Goal: Information Seeking & Learning: Learn about a topic

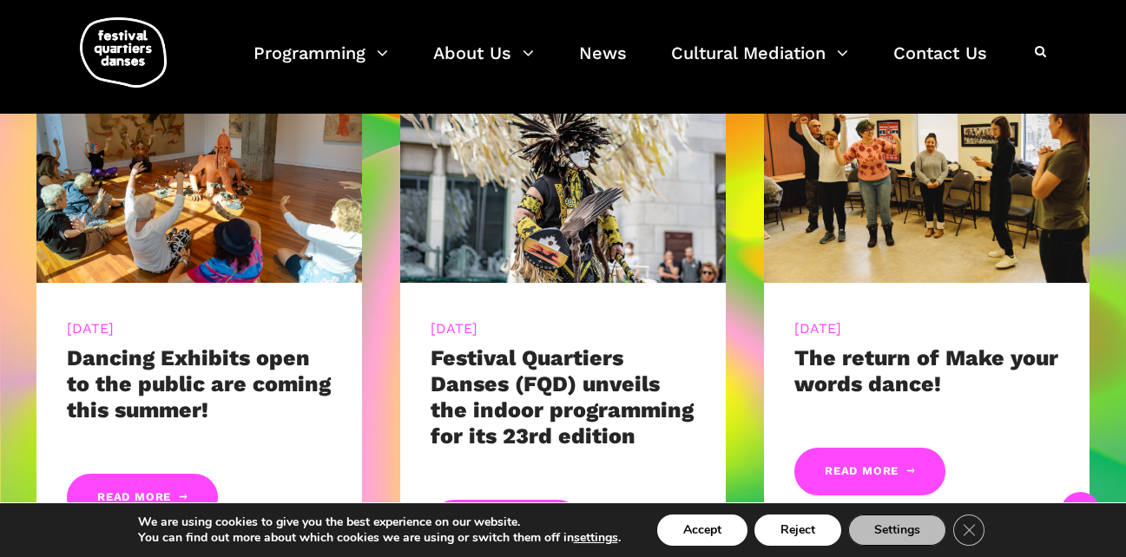
scroll to position [820, 0]
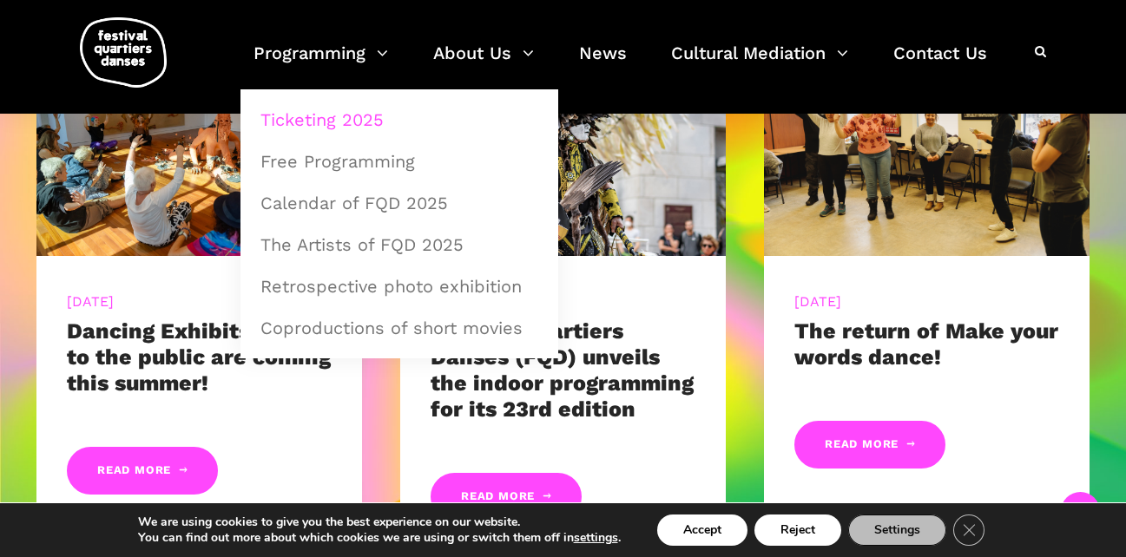
click at [354, 117] on link "Ticketing 2025" at bounding box center [399, 120] width 299 height 40
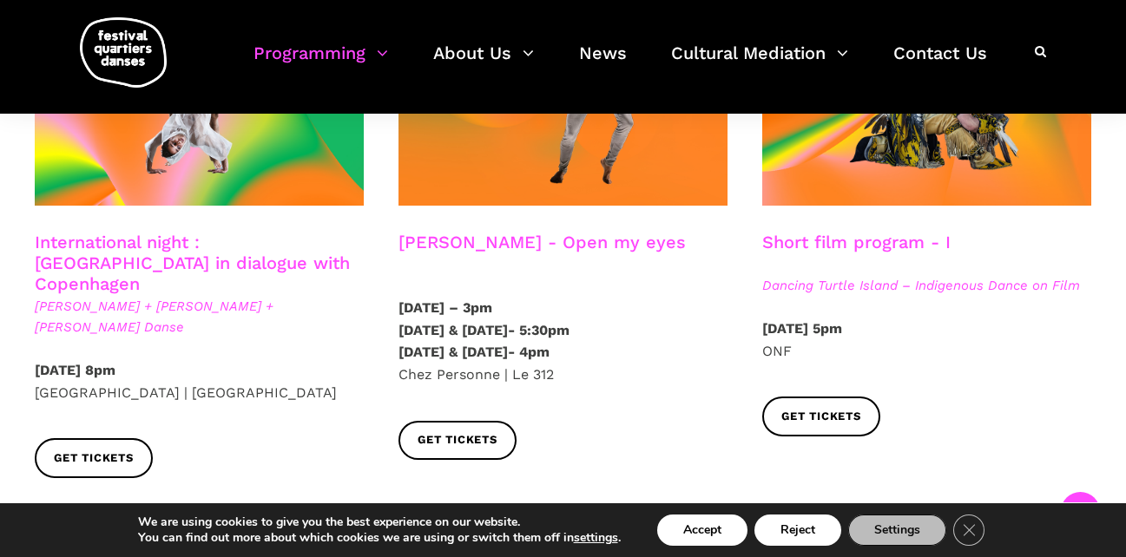
scroll to position [1121, 0]
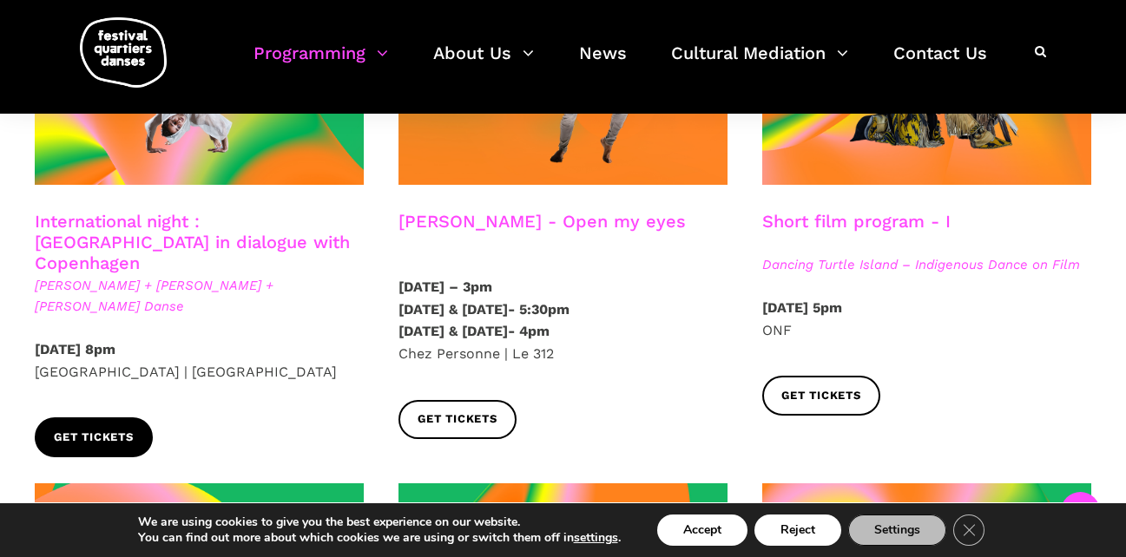
click at [124, 429] on span "Get tickets" at bounding box center [94, 438] width 80 height 18
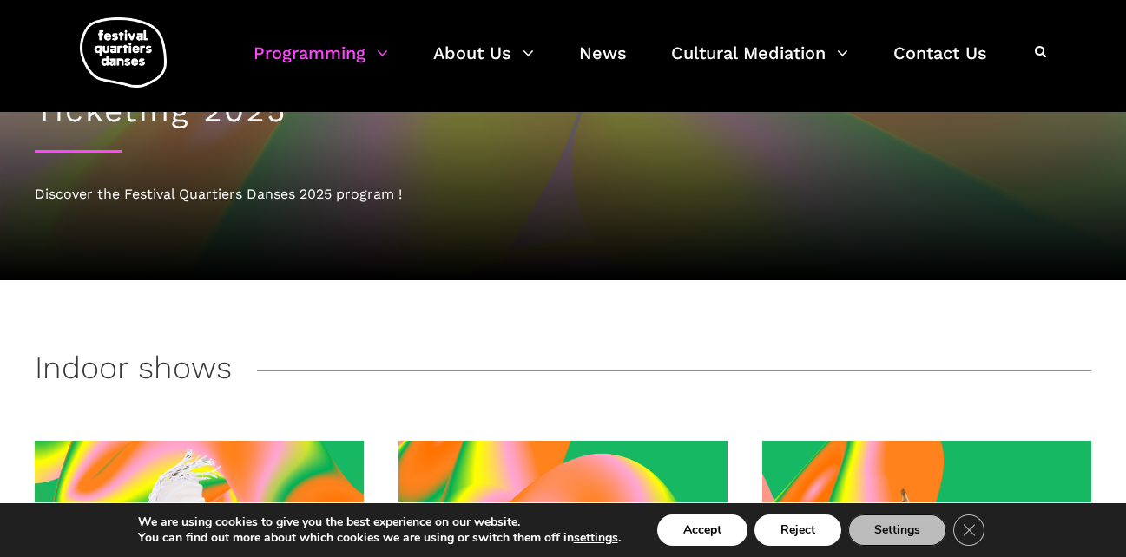
scroll to position [0, 0]
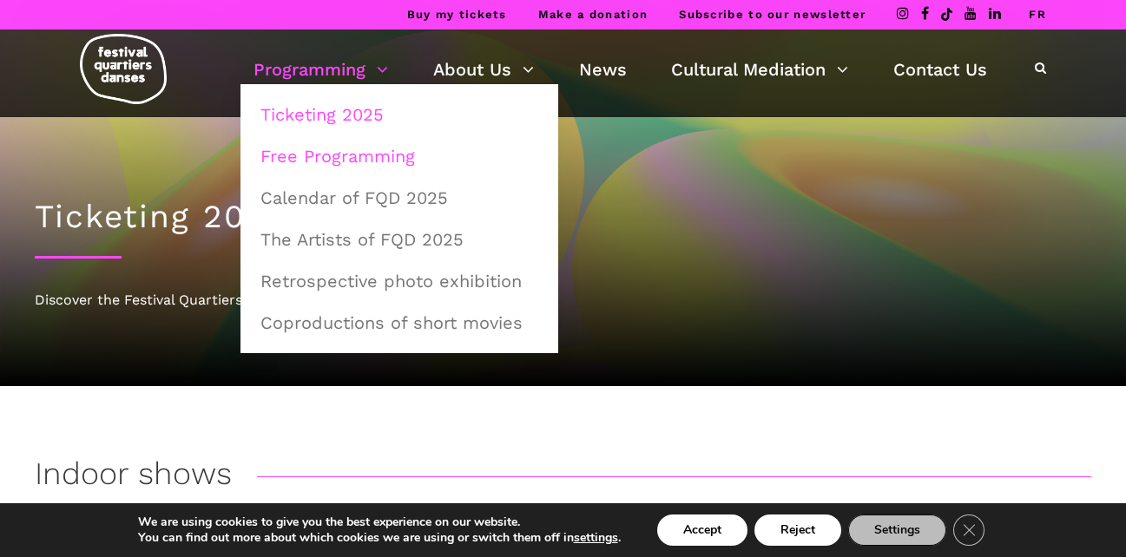
click at [371, 161] on link "Free Programming" at bounding box center [399, 156] width 299 height 40
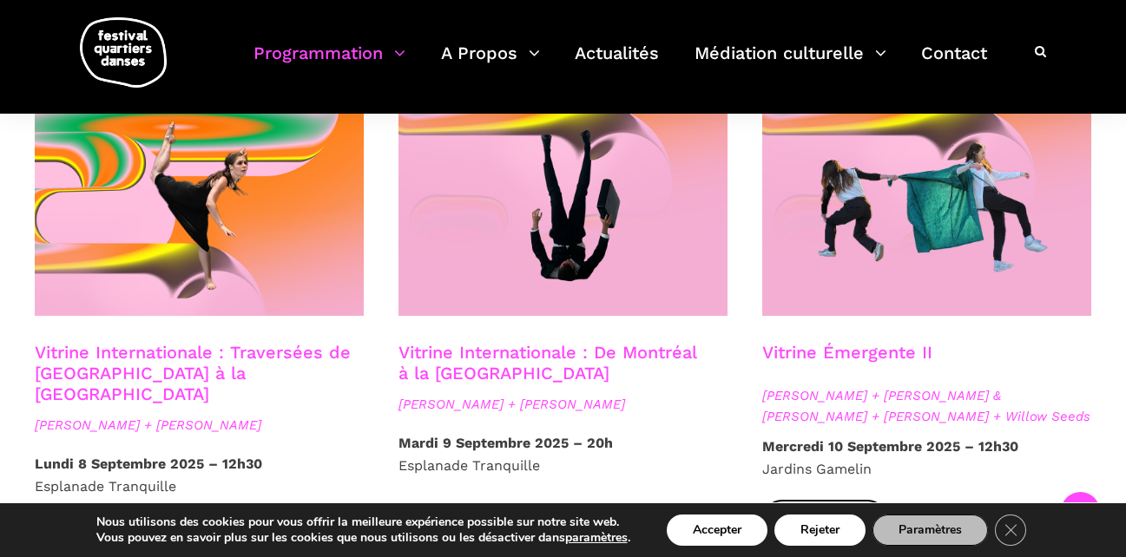
scroll to position [1465, 0]
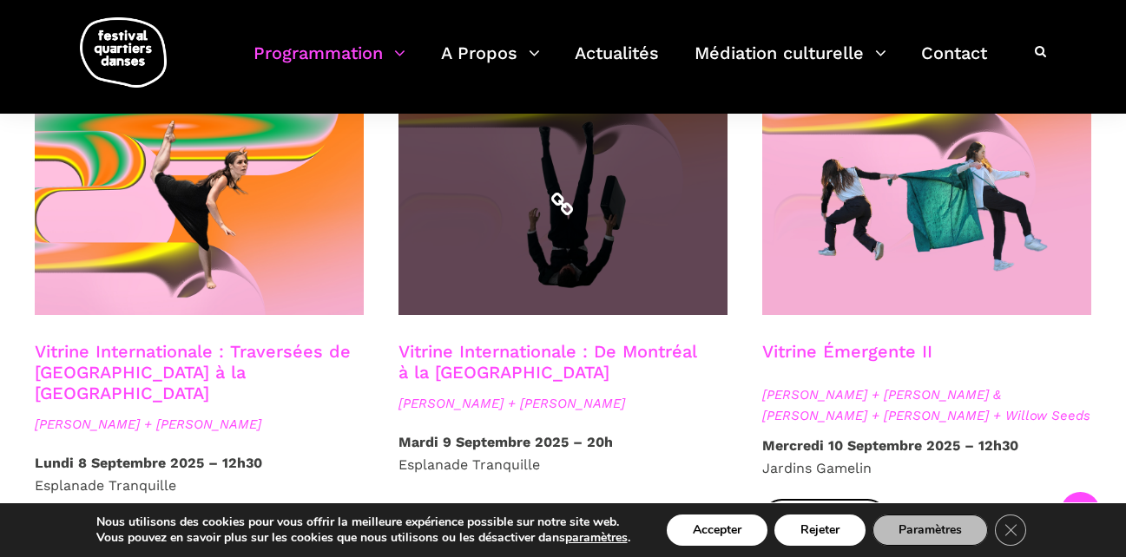
click at [558, 244] on span at bounding box center [563, 205] width 329 height 221
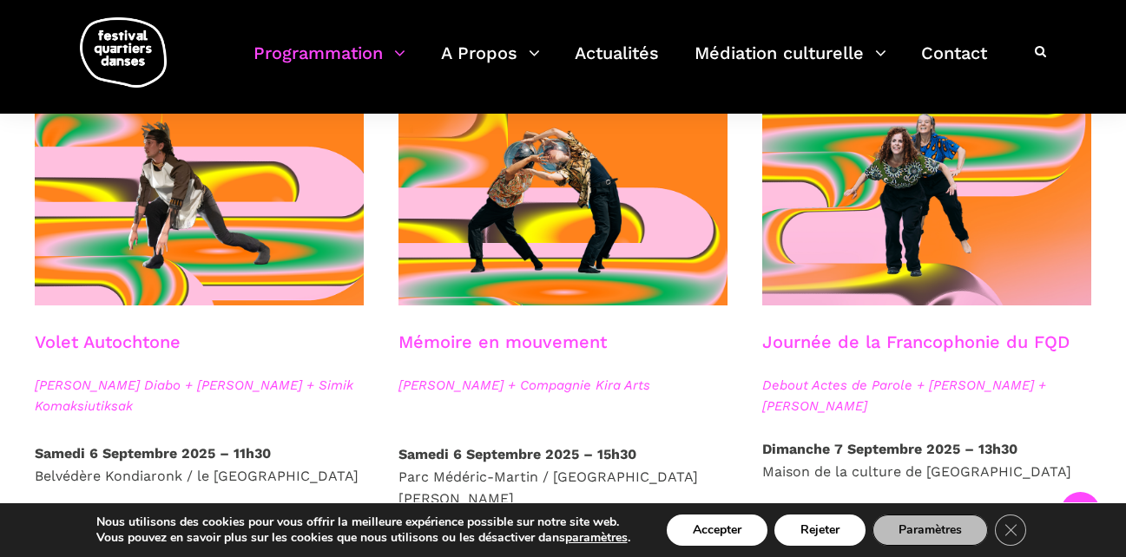
scroll to position [960, 0]
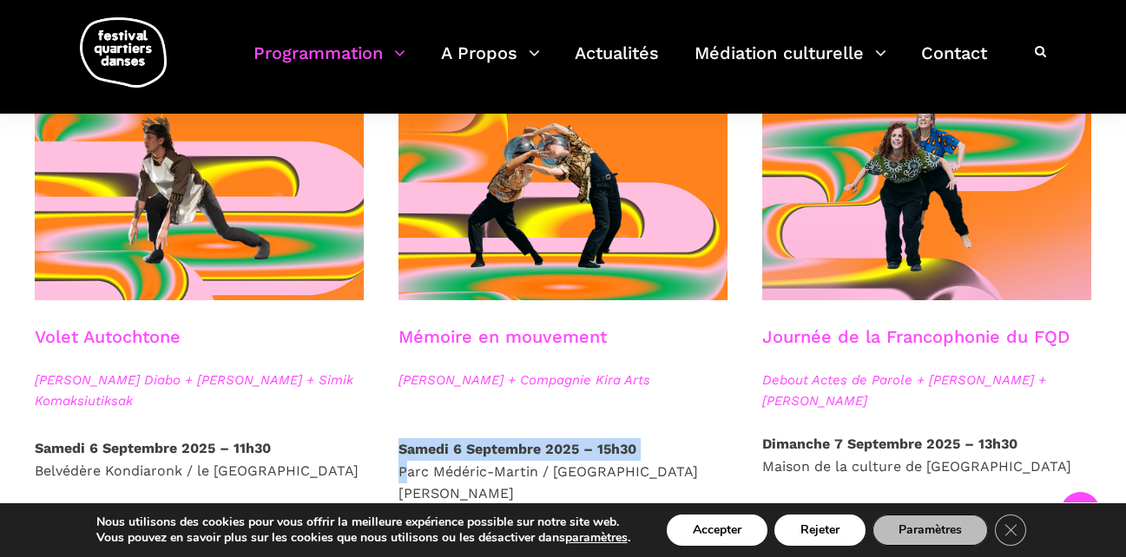
drag, startPoint x: 405, startPoint y: 470, endPoint x: 643, endPoint y: 456, distance: 239.2
click at [648, 456] on p "Samedi 6 Septembre 2025 – 15h30 Parc Médéric-Martin / Ville-Marie Est" at bounding box center [563, 471] width 329 height 67
drag, startPoint x: 399, startPoint y: 470, endPoint x: 590, endPoint y: 472, distance: 190.2
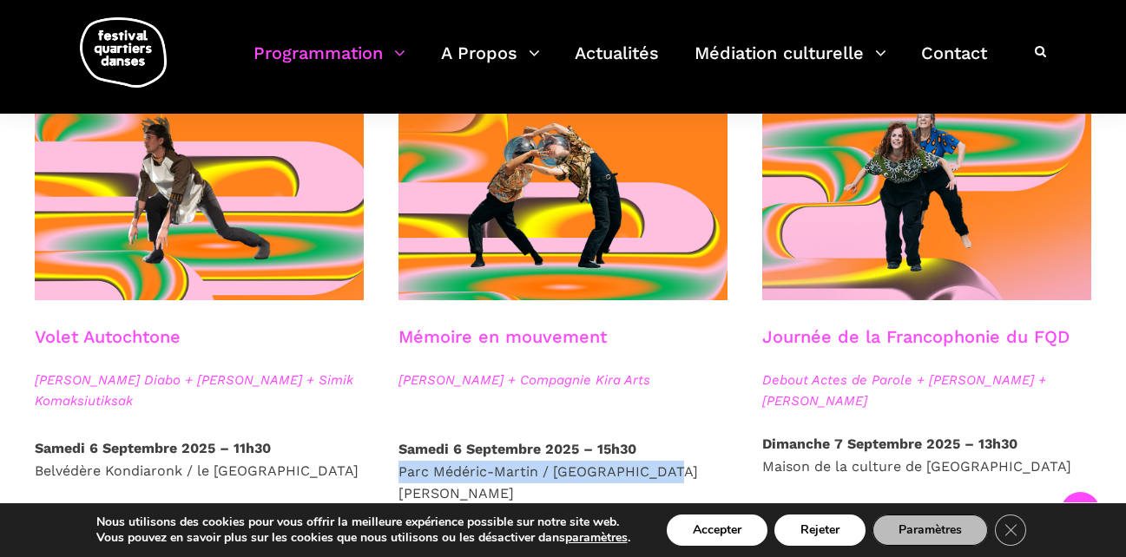
drag, startPoint x: 590, startPoint y: 472, endPoint x: 395, endPoint y: 465, distance: 194.6
click at [395, 465] on div "Samedi 6 Septembre 2025 – 15h30 Parc Médéric-Martin / Ville-Marie Est" at bounding box center [563, 486] width 364 height 96
copy p "Parc Médéric-Martin / Ville-Marie Est"
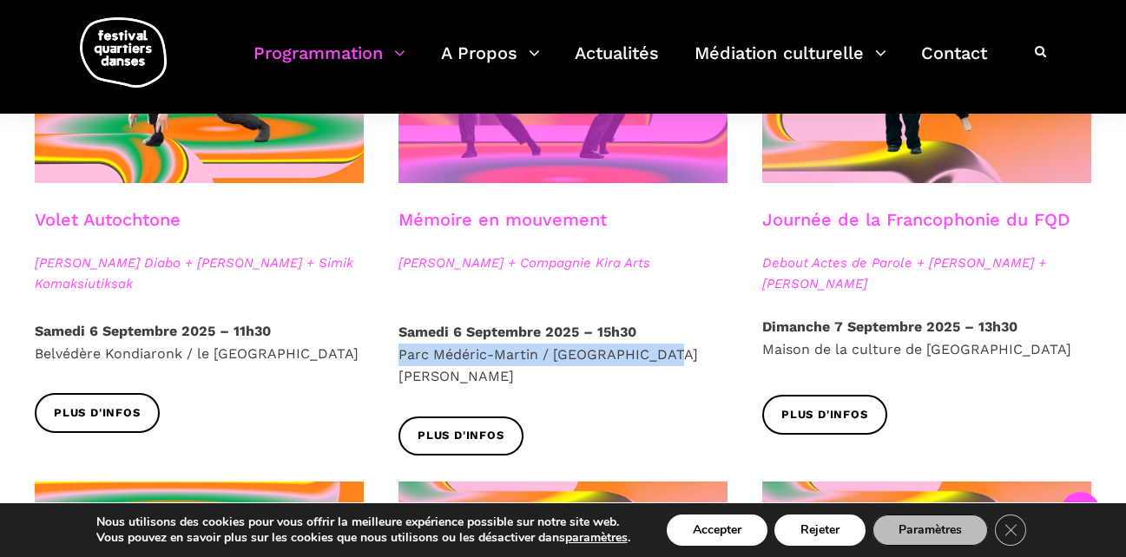
scroll to position [1080, 0]
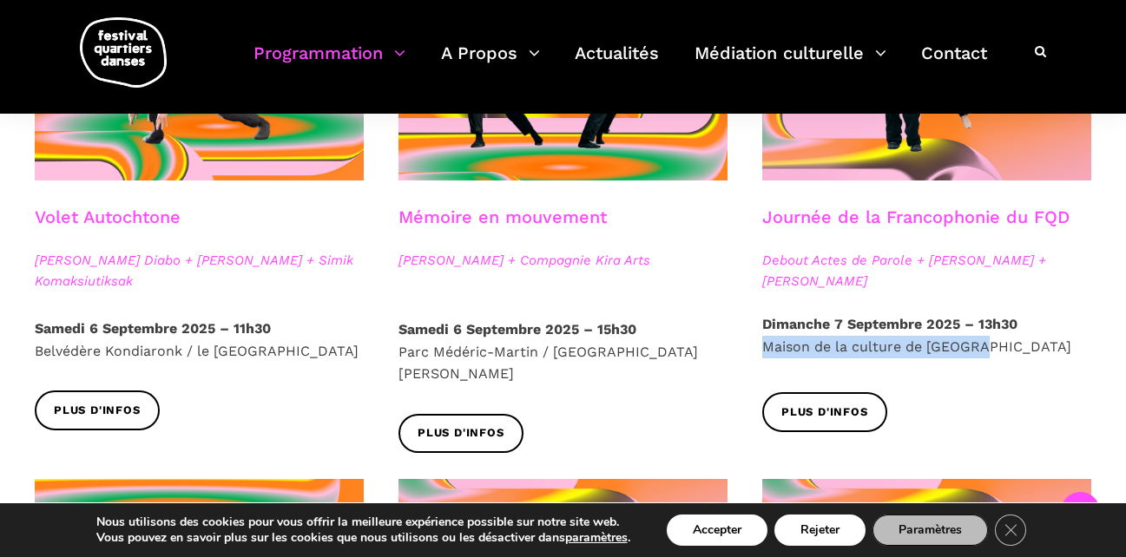
drag, startPoint x: 767, startPoint y: 345, endPoint x: 979, endPoint y: 344, distance: 211.9
click at [979, 344] on p "Dimanche 7 Septembre 2025 – 13h30 Maison de la culture de Verdun" at bounding box center [926, 335] width 329 height 44
copy p "Maison de la culture de Verdun"
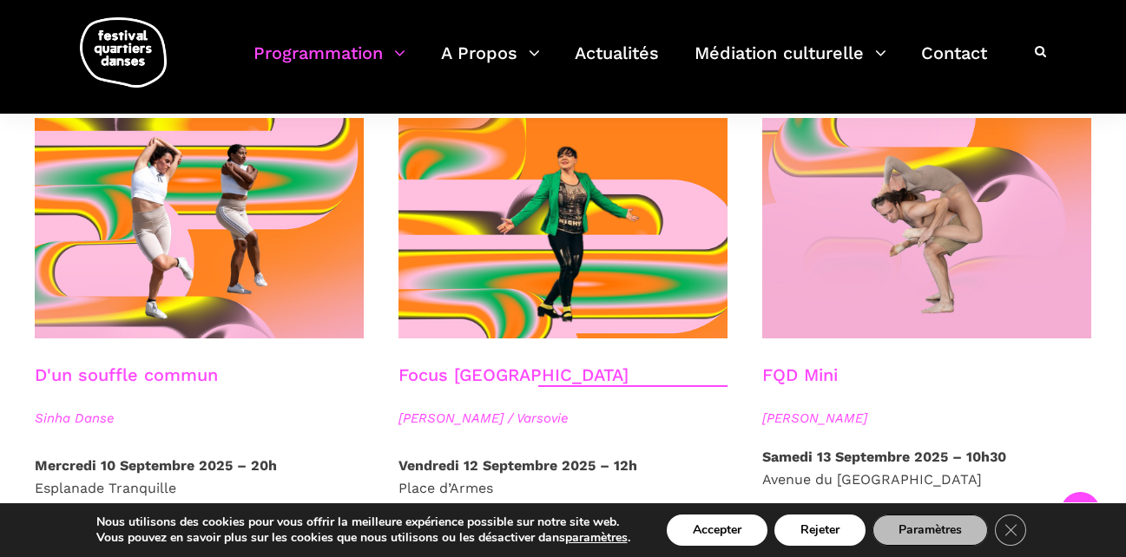
scroll to position [1928, 0]
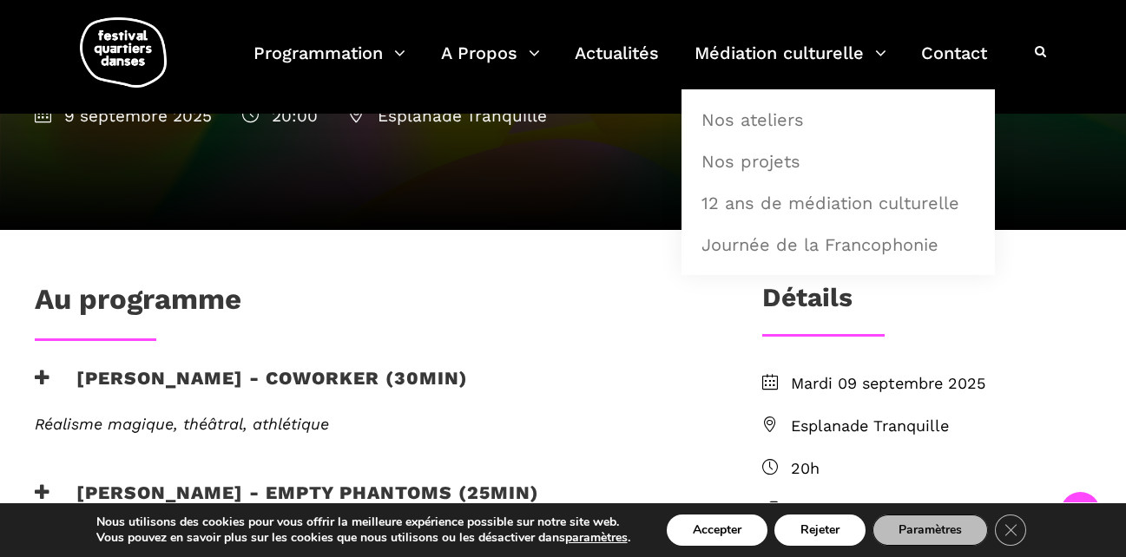
scroll to position [313, 0]
